Goal: Find specific fact: Find specific fact

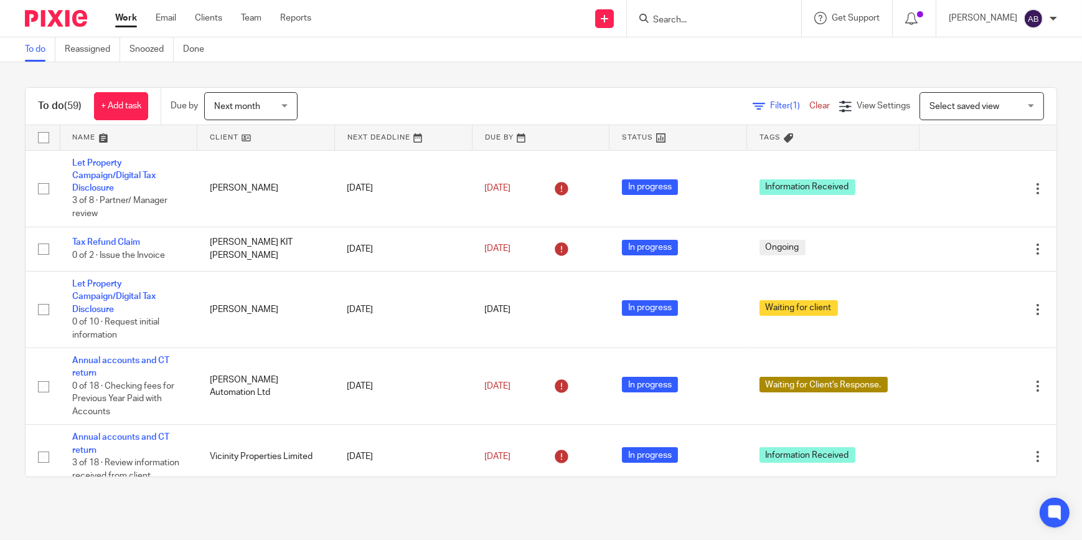
click at [706, 16] on input "Search" at bounding box center [708, 20] width 112 height 11
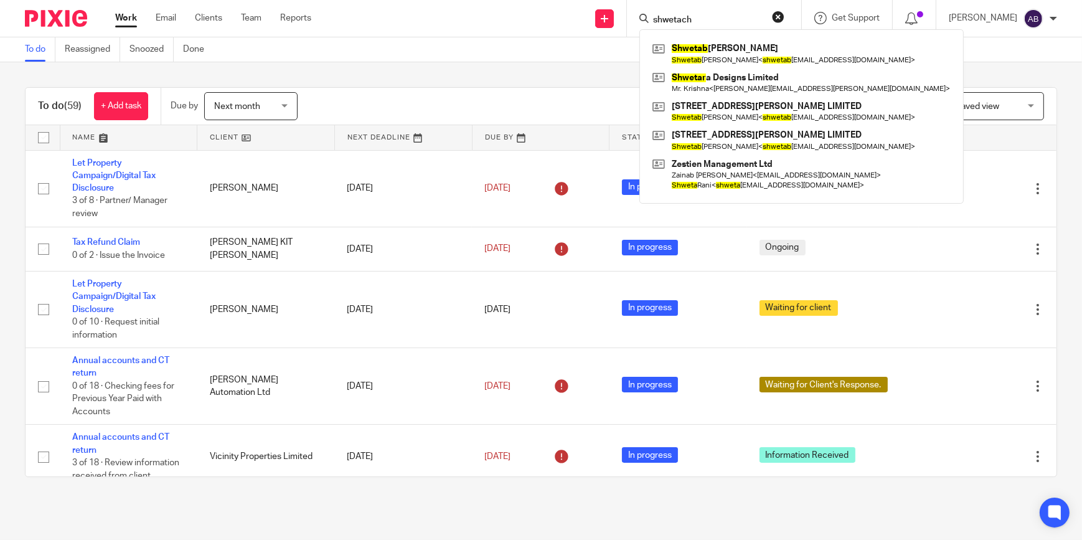
type input "shwetach"
click button "submit" at bounding box center [0, 0] width 0 height 0
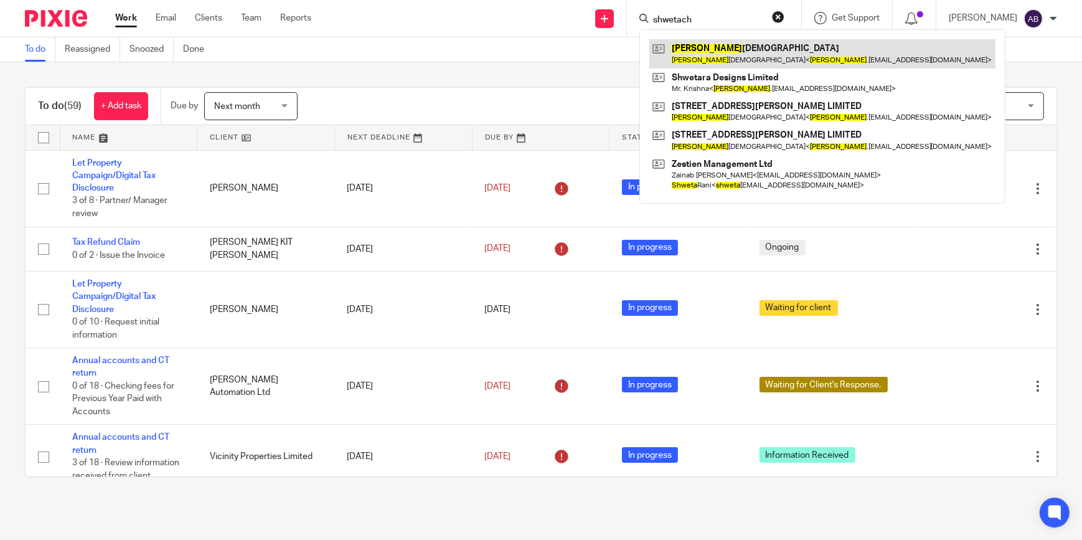
click at [730, 56] on link at bounding box center [823, 53] width 346 height 29
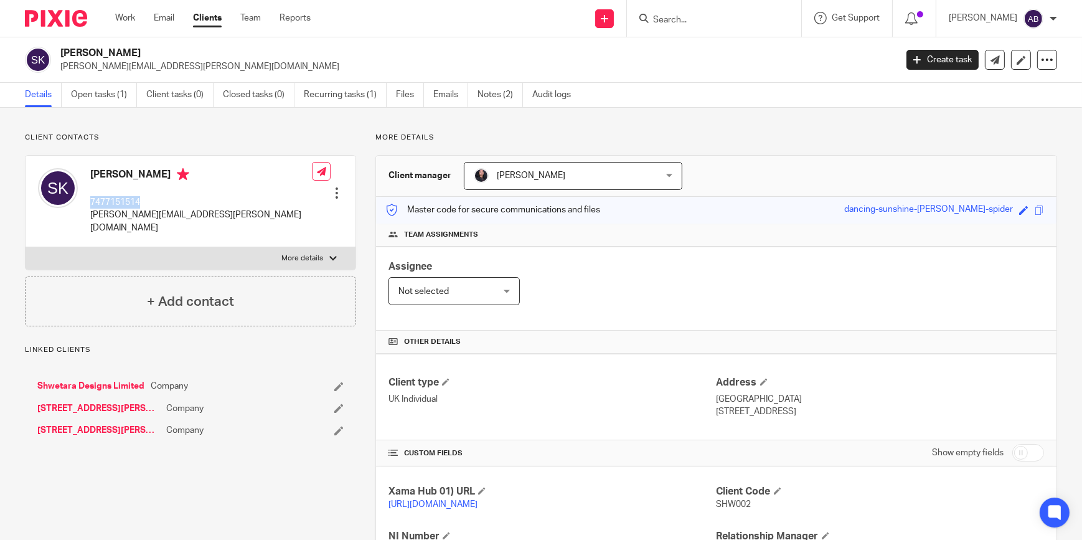
drag, startPoint x: 140, startPoint y: 206, endPoint x: 92, endPoint y: 204, distance: 48.6
click at [92, 204] on p "7477151514" at bounding box center [201, 202] width 222 height 12
copy p "7477151514"
click at [173, 197] on p "7477151514" at bounding box center [201, 202] width 222 height 12
drag, startPoint x: 149, startPoint y: 202, endPoint x: 90, endPoint y: 197, distance: 58.7
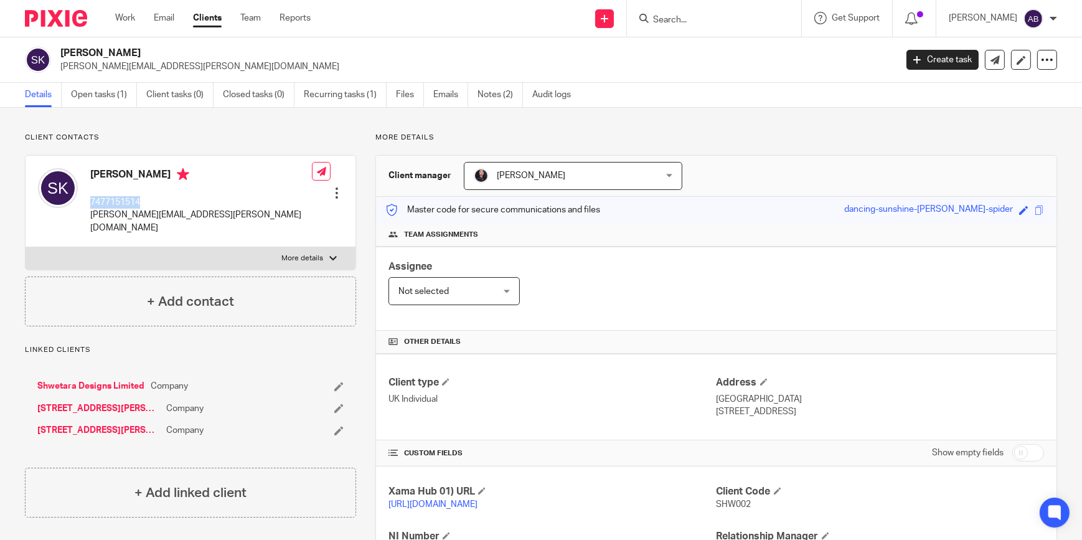
click at [90, 197] on p "7477151514" at bounding box center [201, 202] width 222 height 12
copy p "7477151514"
